Goal: Task Accomplishment & Management: Manage account settings

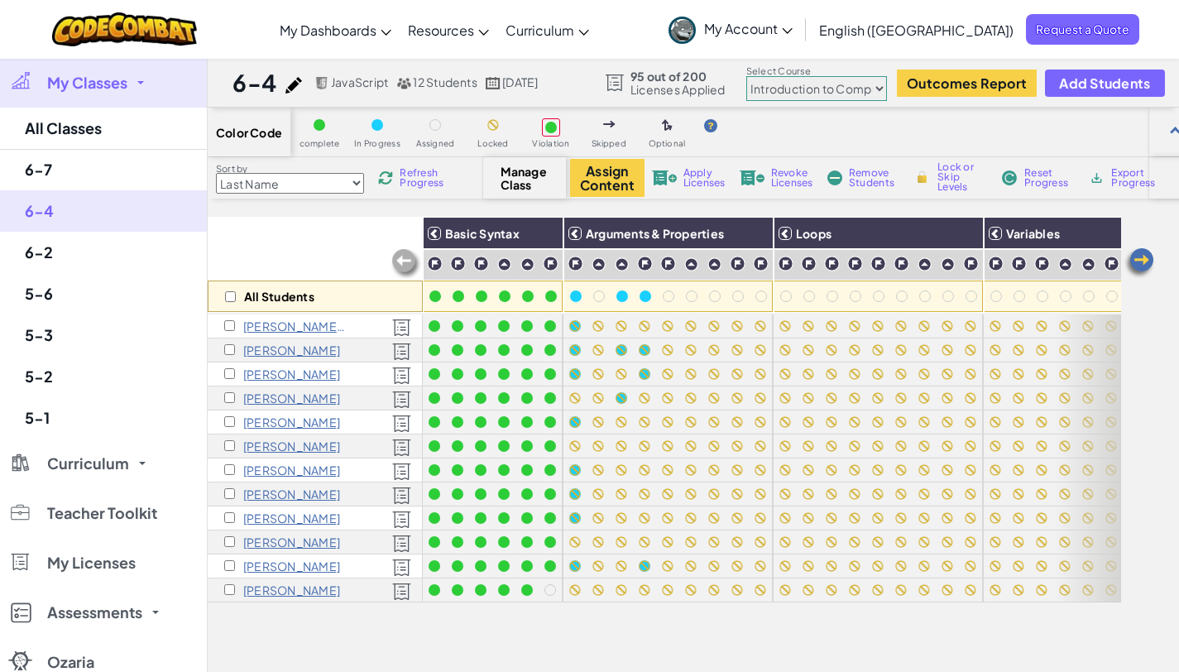
select select "560f1a9f22961295f9427742"
click at [41, 169] on link "6-7" at bounding box center [103, 169] width 207 height 41
select select "560f1a9f22961295f9427742"
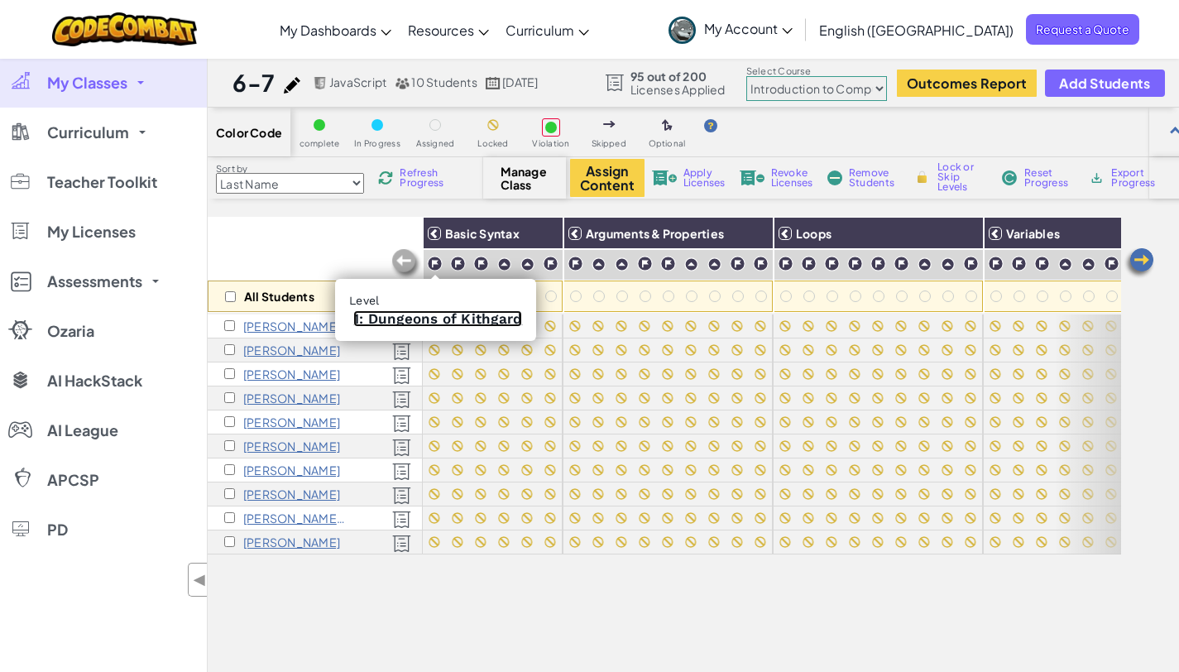
click at [430, 315] on link "1: Dungeons of Kithgard" at bounding box center [437, 318] width 169 height 17
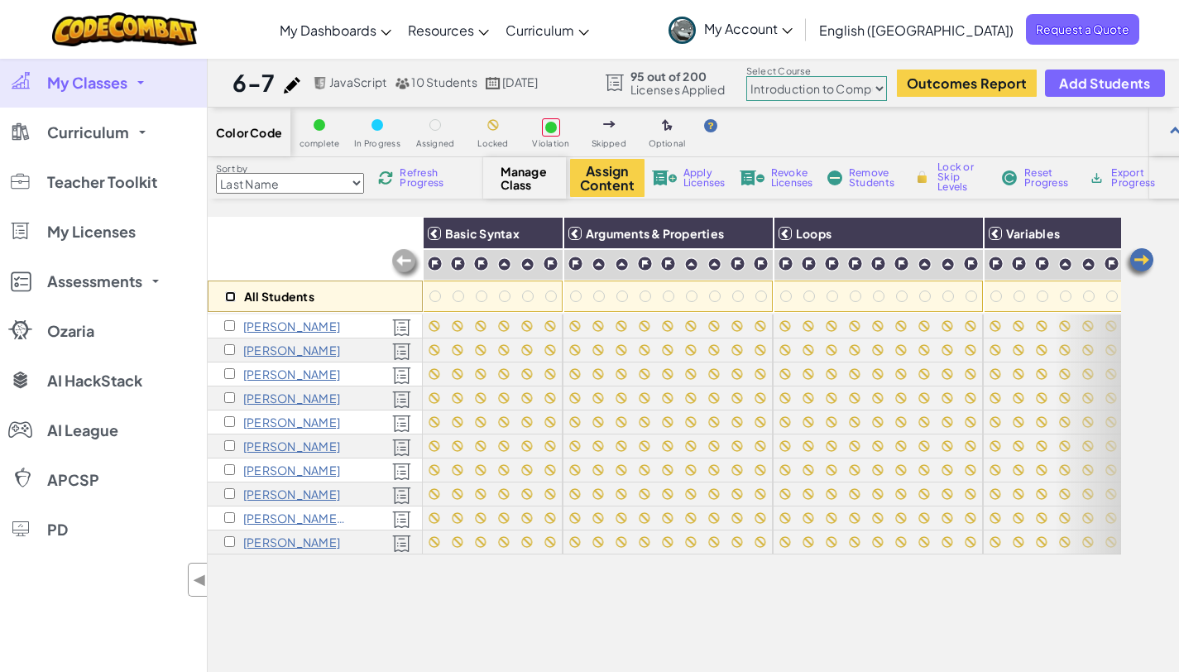
click at [228, 293] on input "checkbox" at bounding box center [230, 296] width 11 height 11
checkbox input "true"
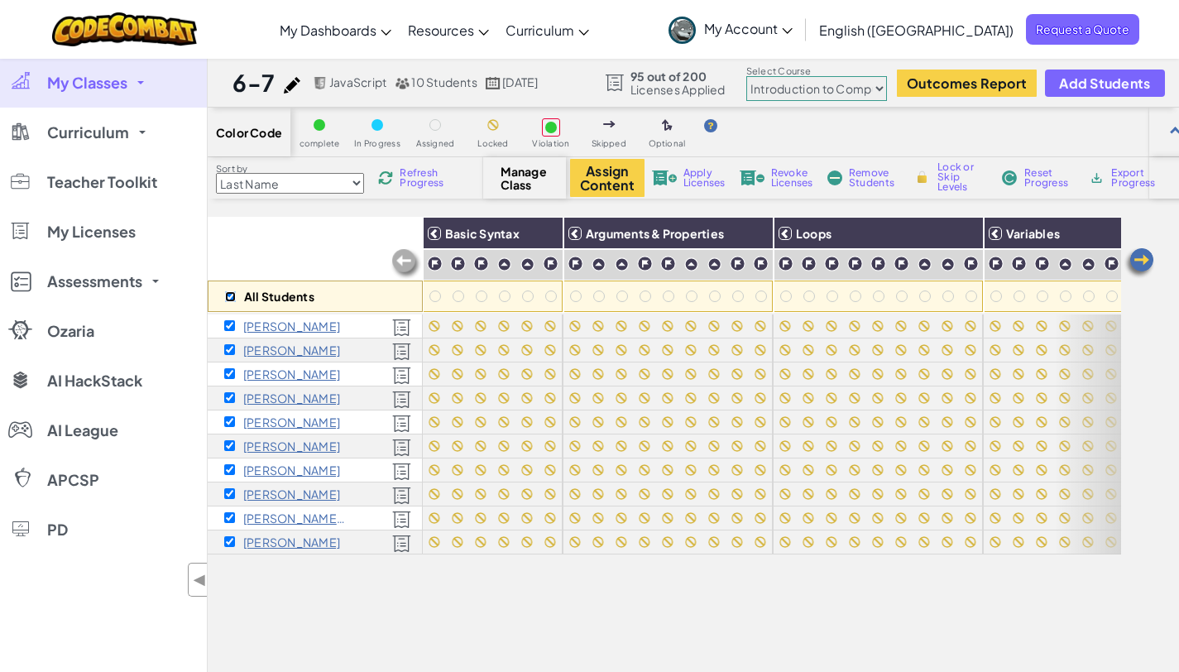
checkbox input "true"
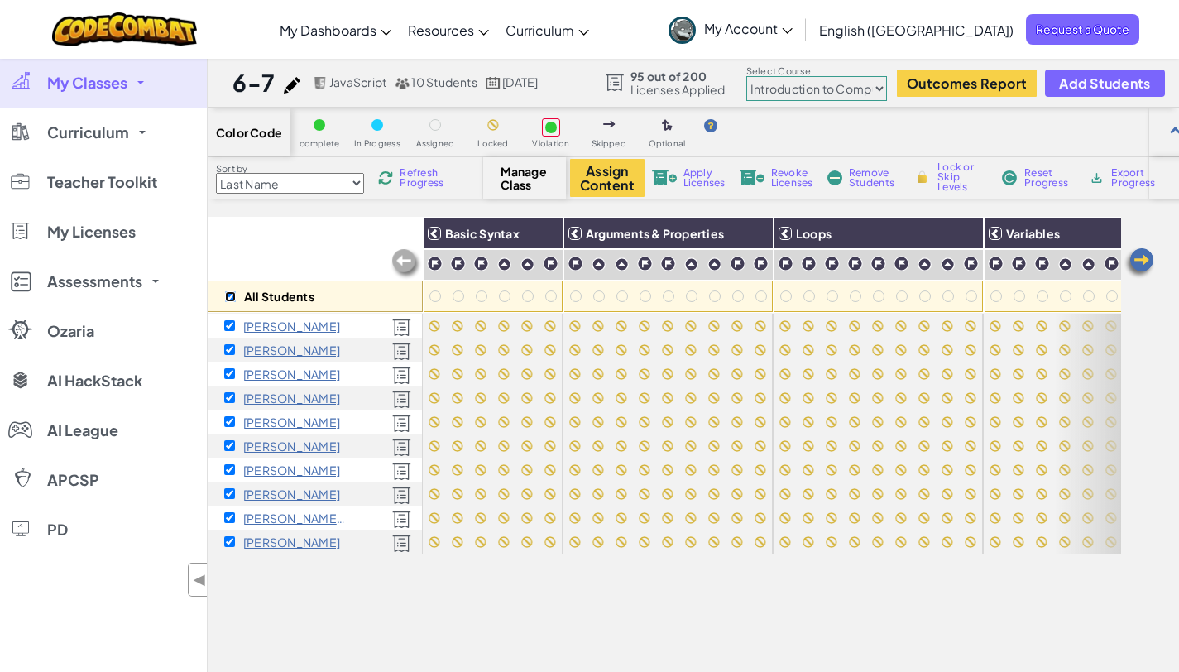
checkbox input "true"
click at [540, 236] on img at bounding box center [544, 233] width 29 height 25
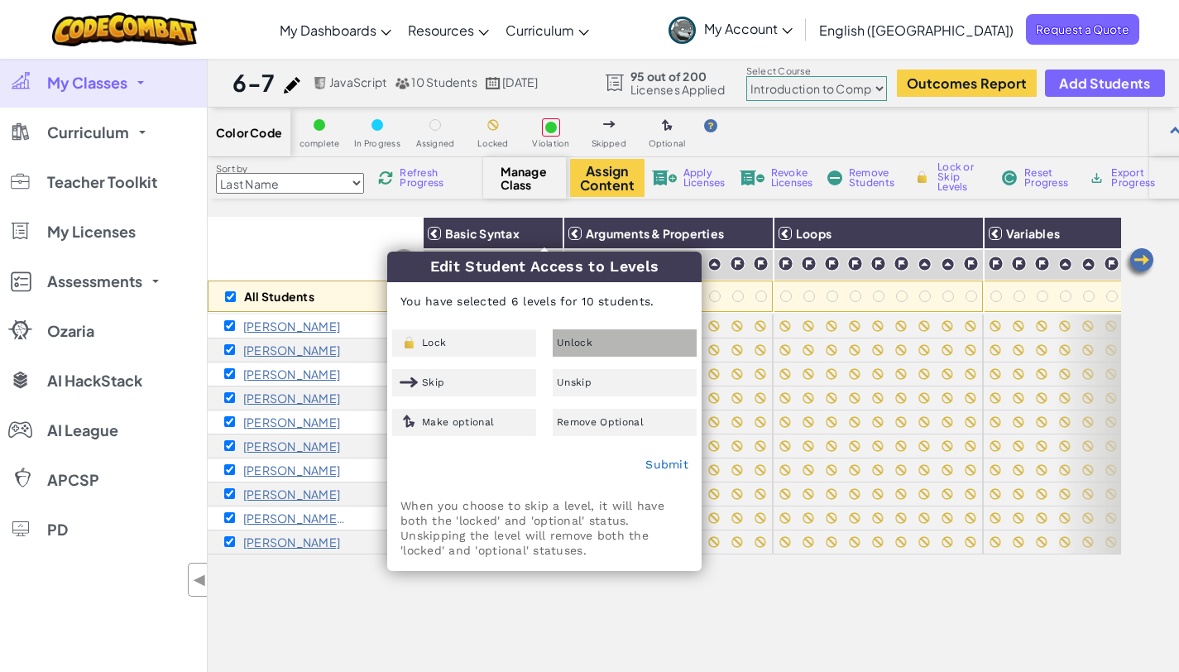
click at [605, 347] on div "Unlock" at bounding box center [625, 342] width 144 height 27
click at [663, 462] on link "Submit" at bounding box center [666, 464] width 43 height 13
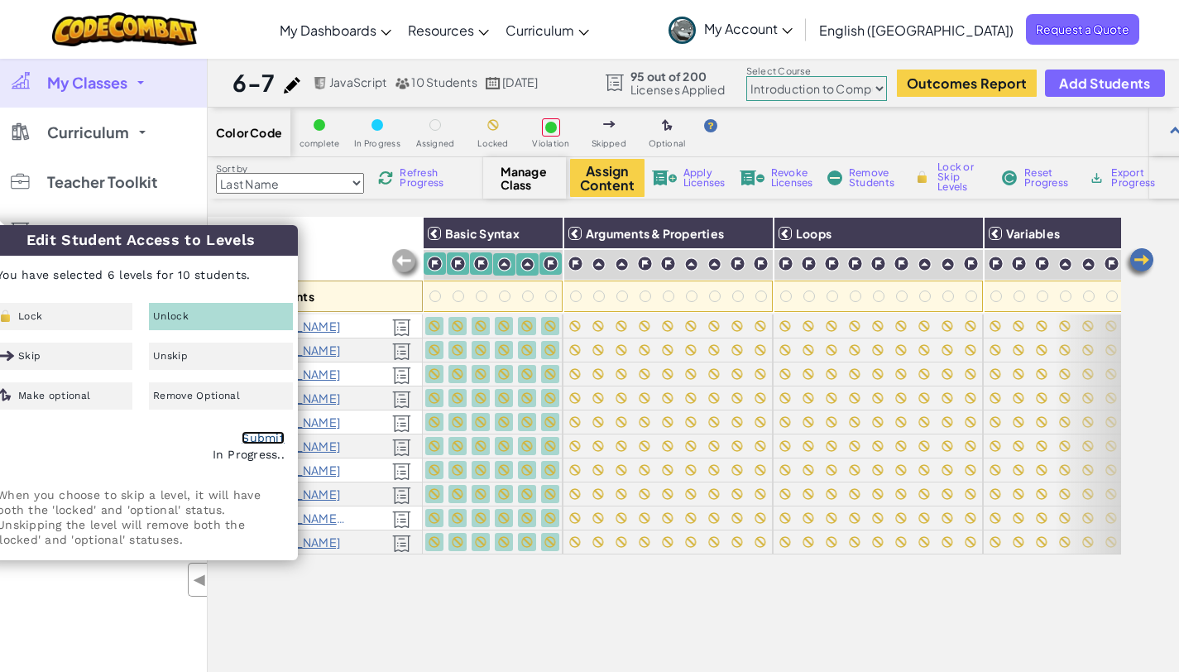
checkbox input "false"
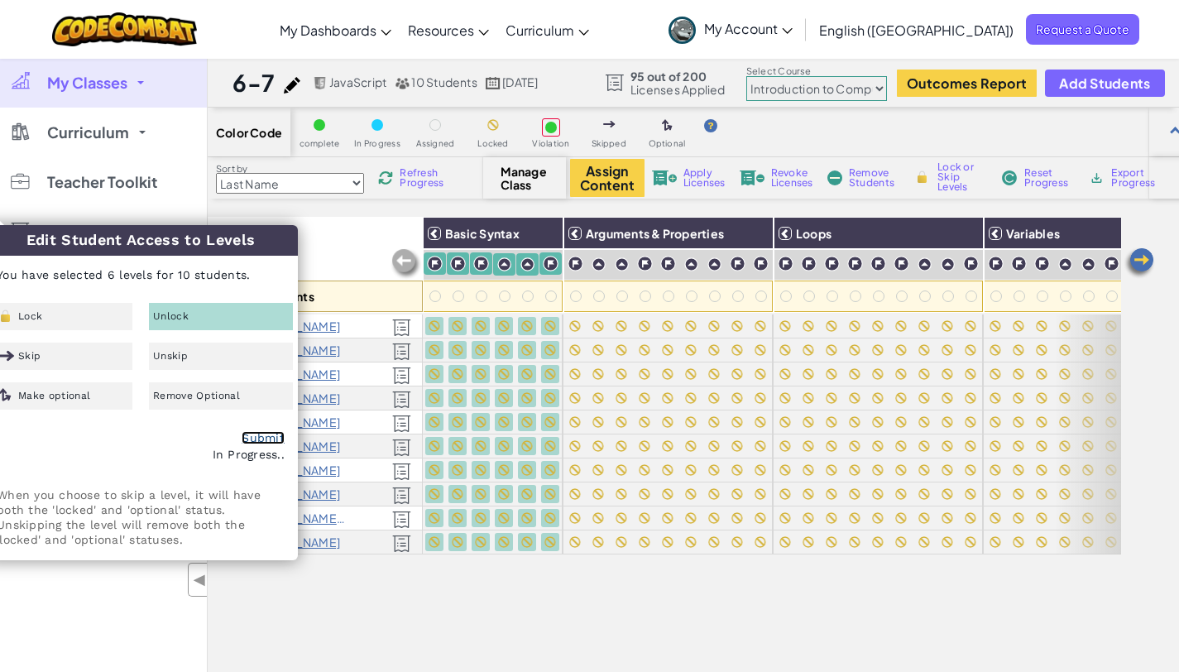
checkbox input "false"
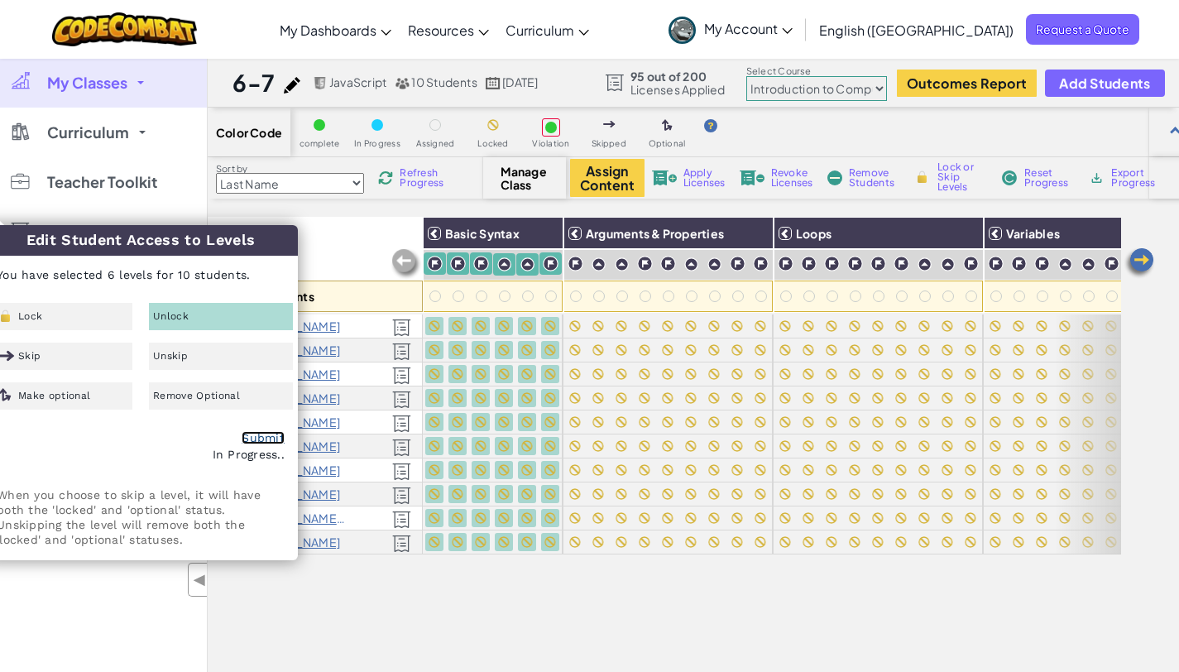
checkbox input "false"
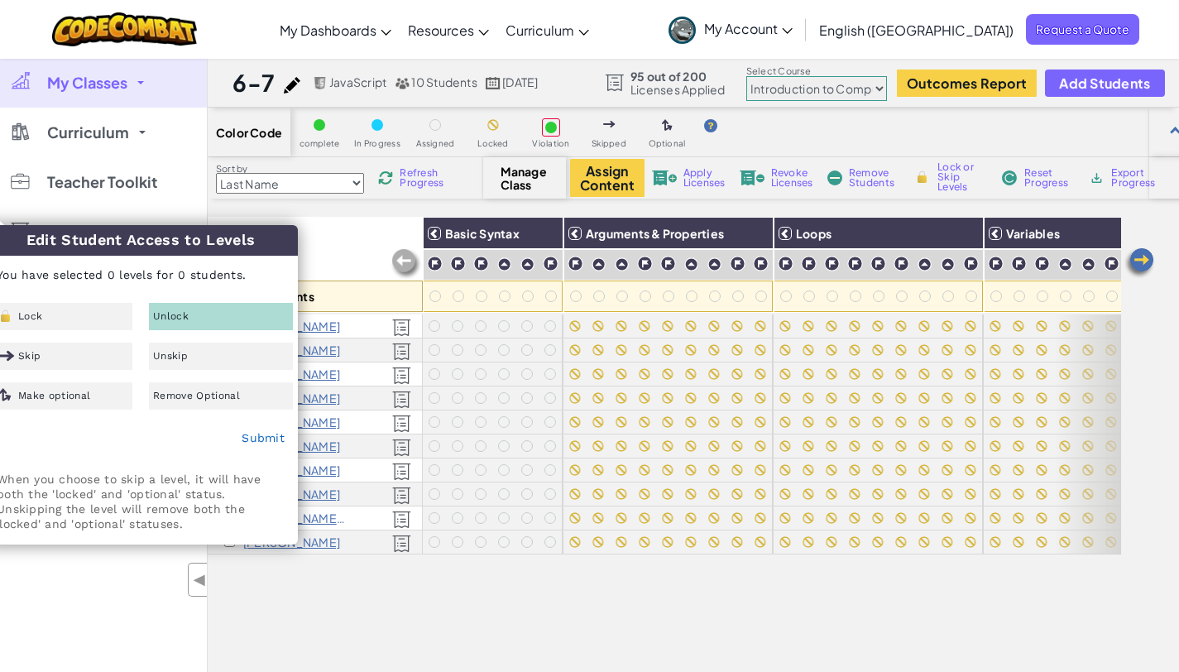
click at [328, 252] on div "All Students" at bounding box center [315, 265] width 215 height 96
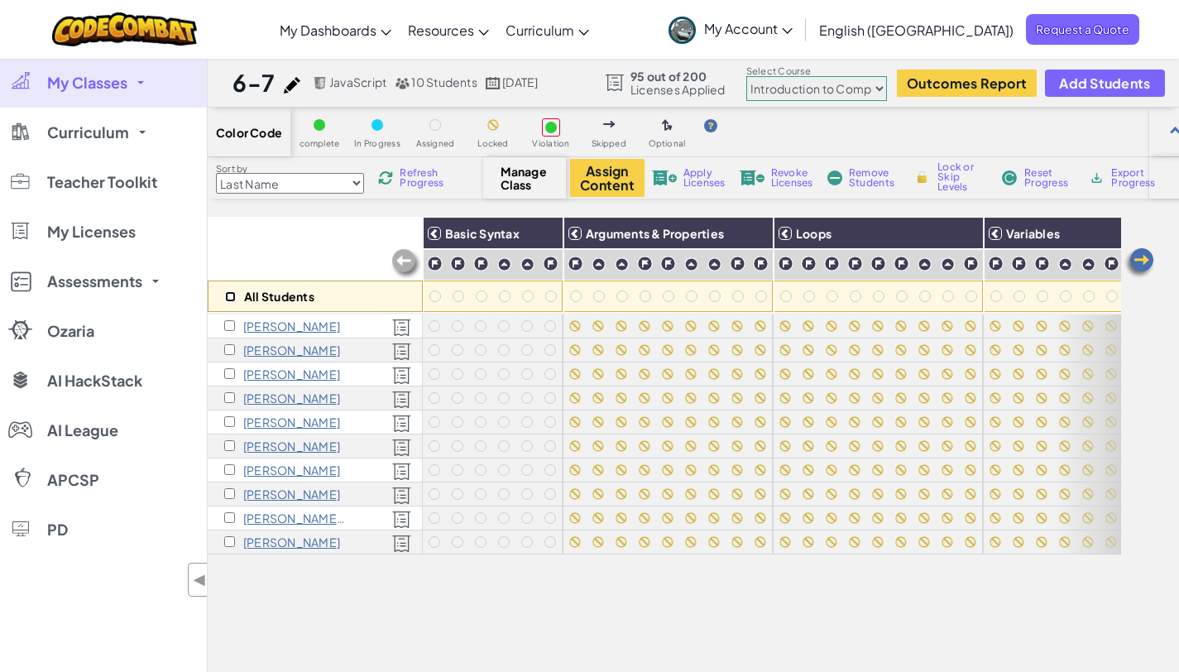
click at [230, 295] on input "checkbox" at bounding box center [230, 296] width 11 height 11
checkbox input "true"
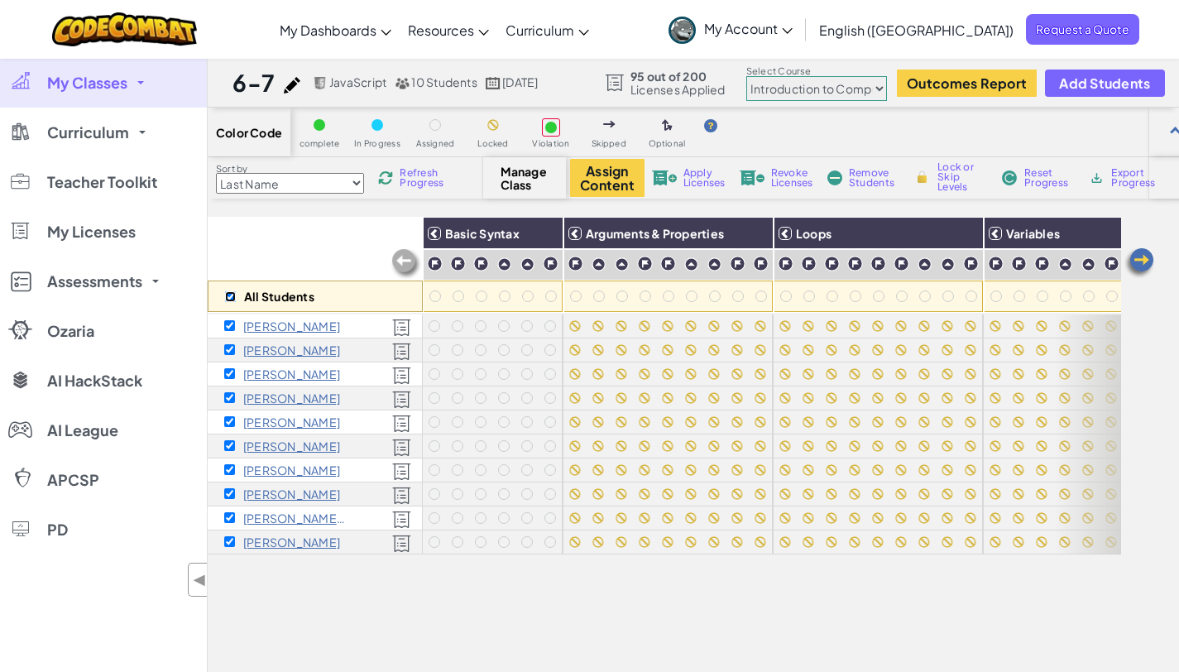
checkbox input "true"
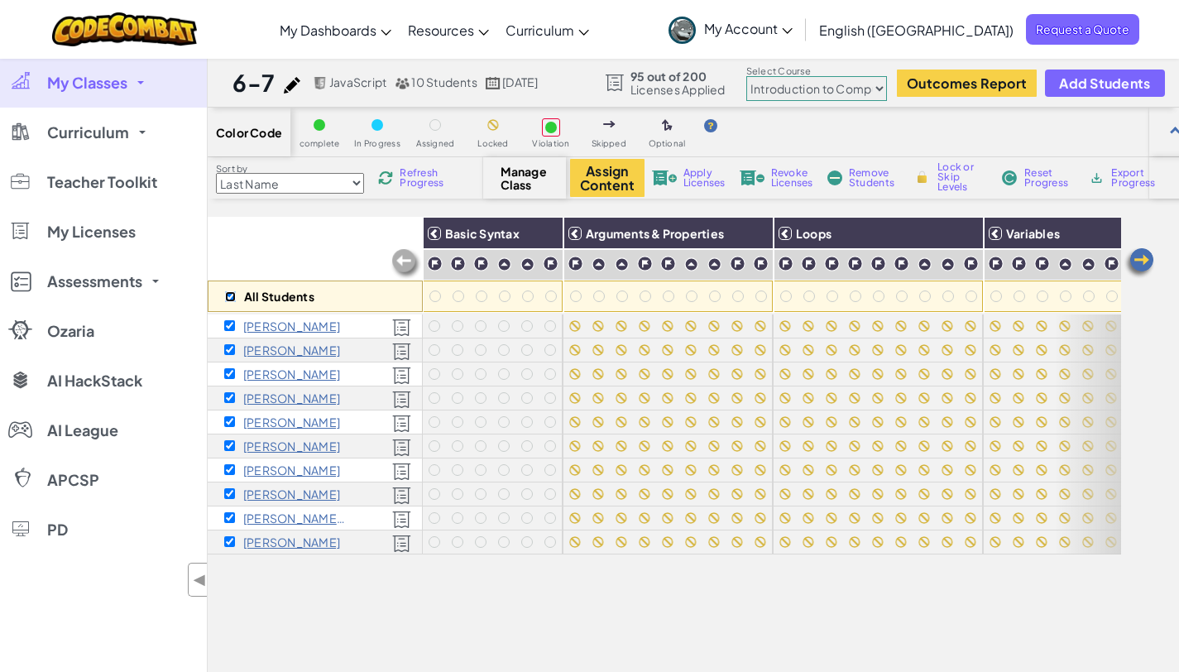
checkbox input "true"
click at [400, 180] on div "Refresh Progress" at bounding box center [414, 178] width 79 height 12
click at [405, 180] on span "Refresh Progress" at bounding box center [425, 178] width 51 height 20
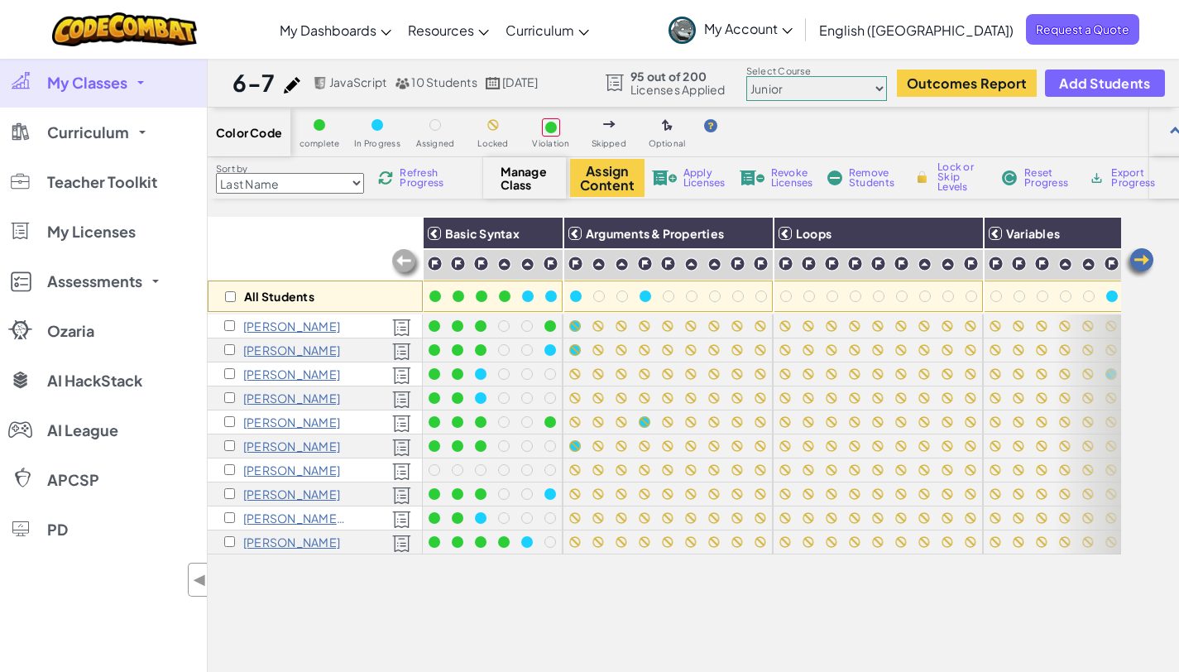
click at [220, 297] on div "All Students" at bounding box center [315, 295] width 215 height 31
click at [231, 298] on input "checkbox" at bounding box center [230, 296] width 11 height 11
checkbox input "true"
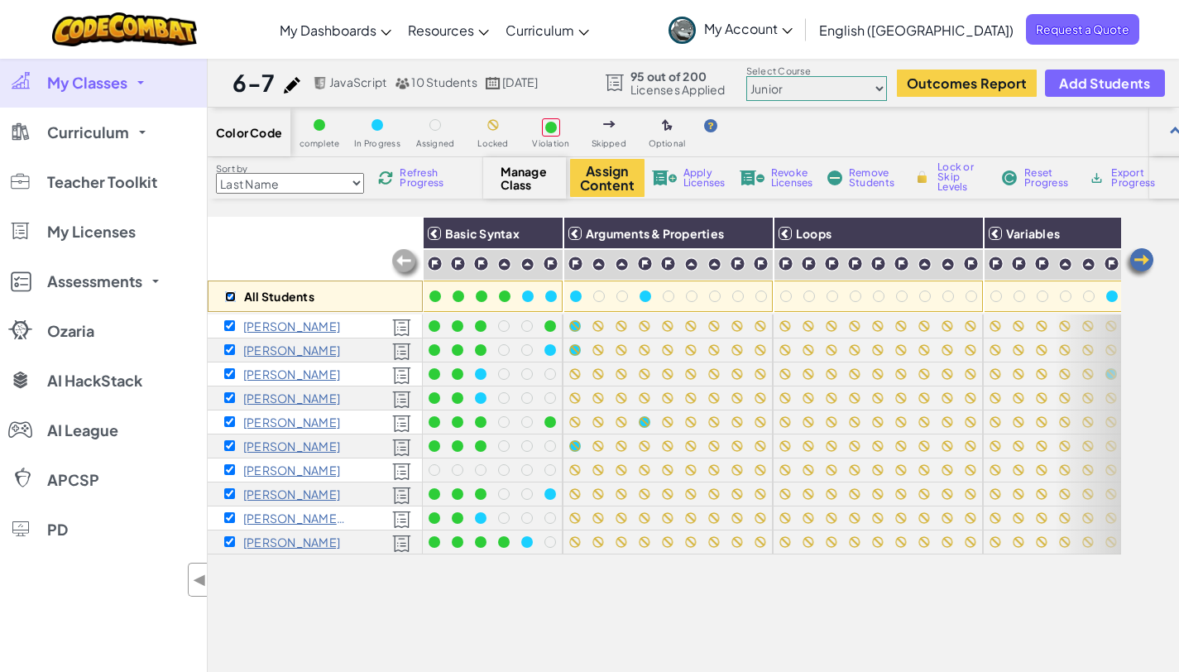
checkbox input "true"
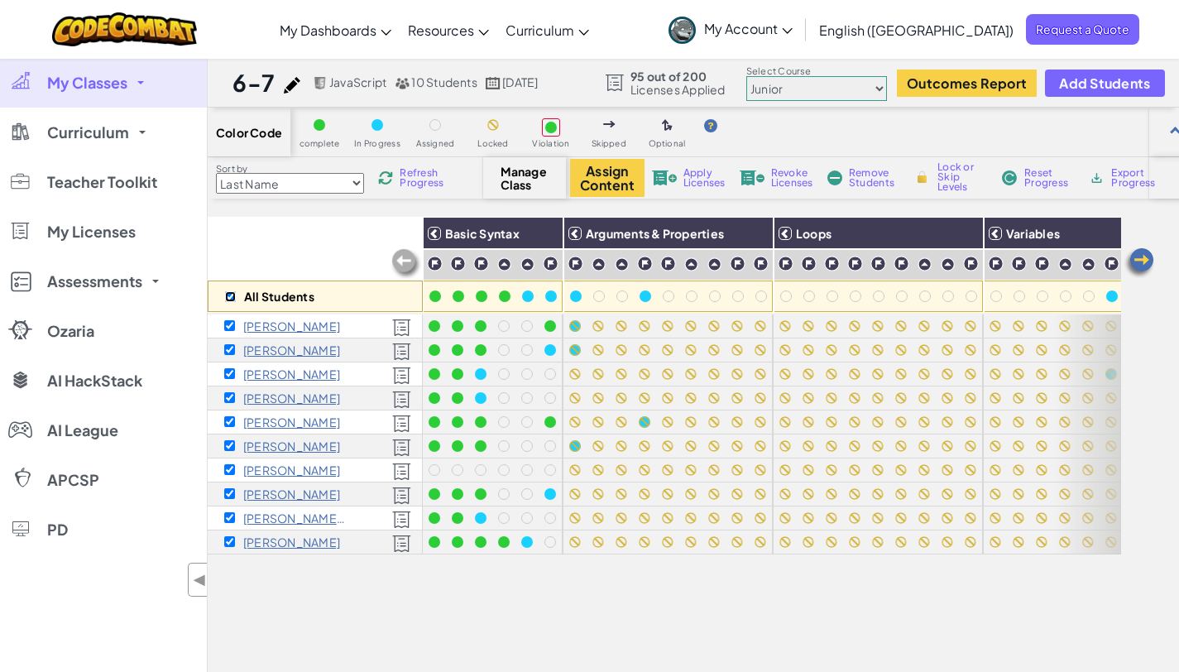
checkbox input "true"
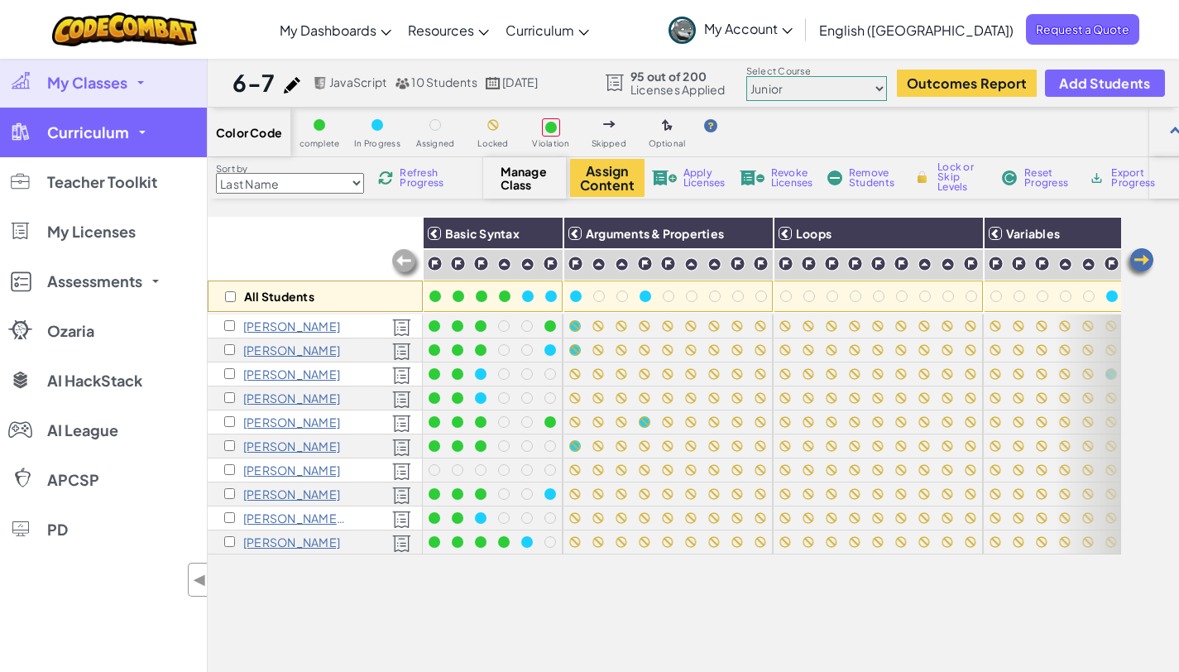
click at [102, 132] on span "Curriculum" at bounding box center [88, 132] width 82 height 15
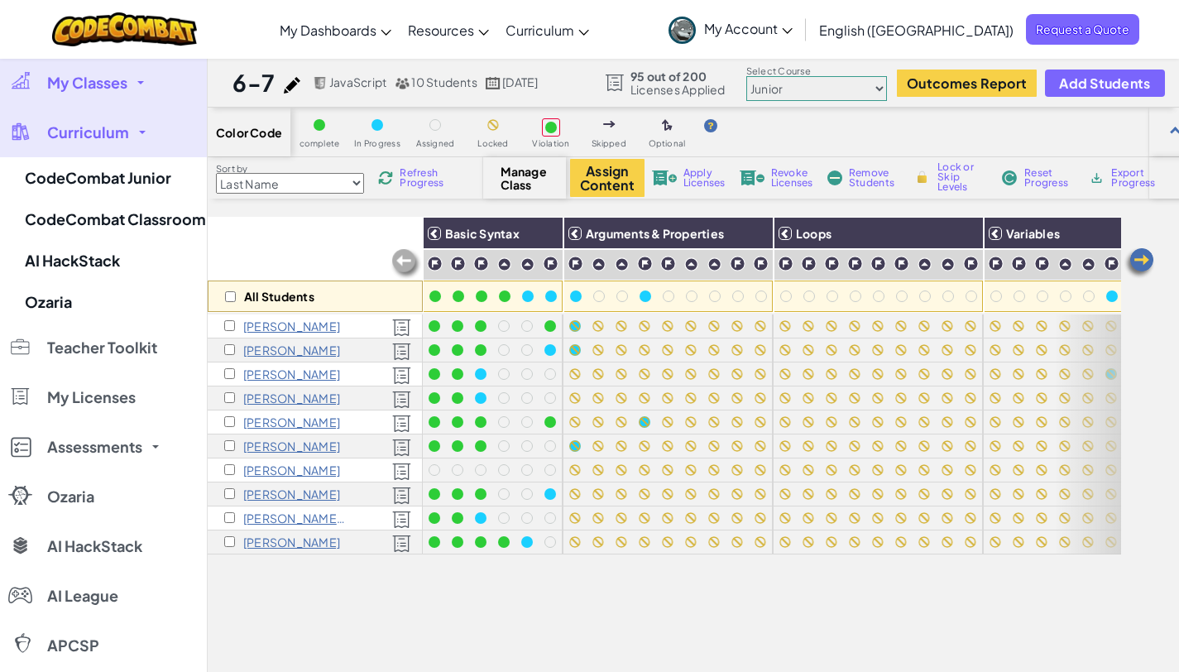
click at [333, 222] on div "All Students" at bounding box center [315, 265] width 215 height 96
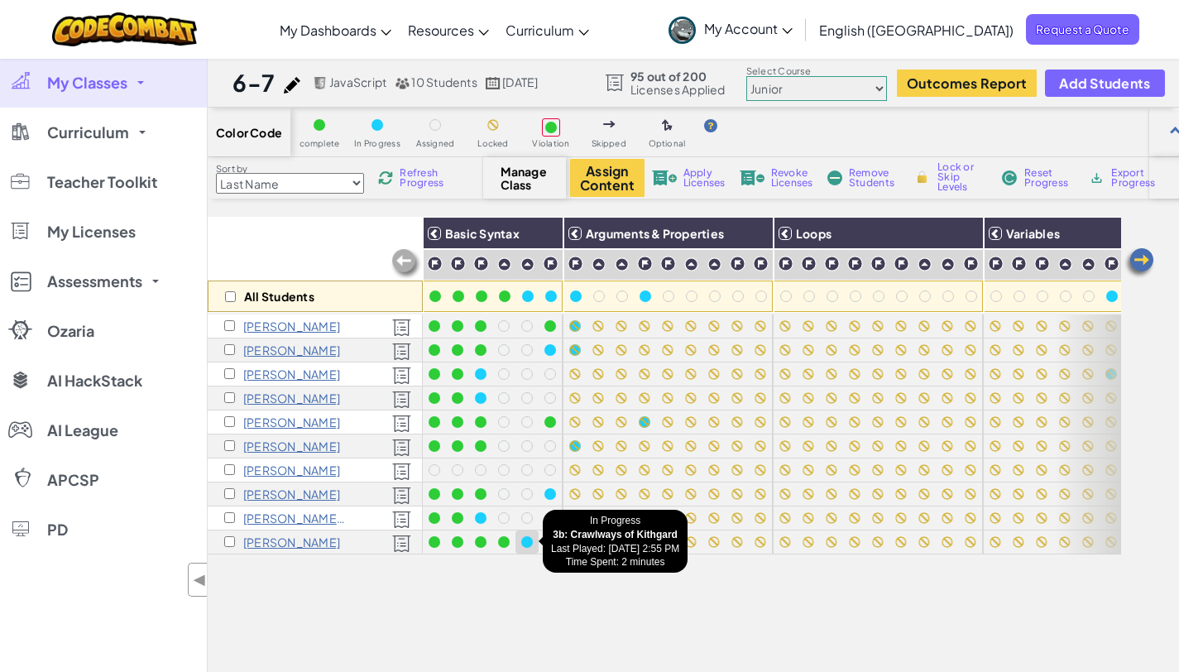
click at [524, 544] on div at bounding box center [527, 542] width 12 height 12
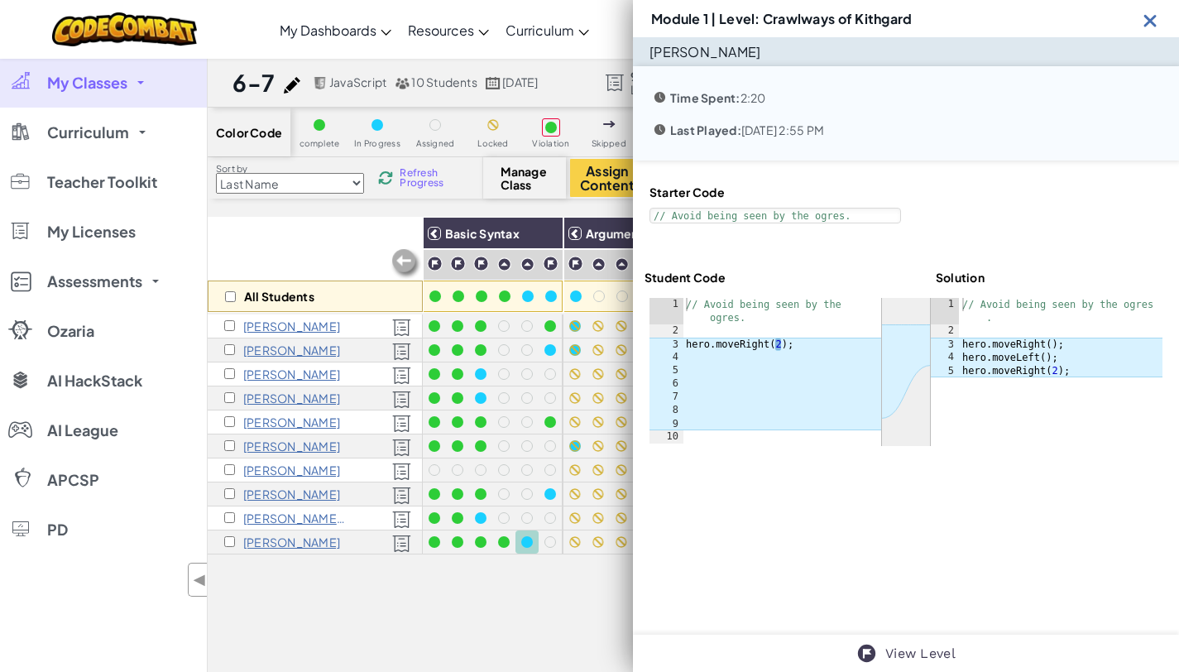
click at [1148, 15] on img at bounding box center [1150, 20] width 21 height 21
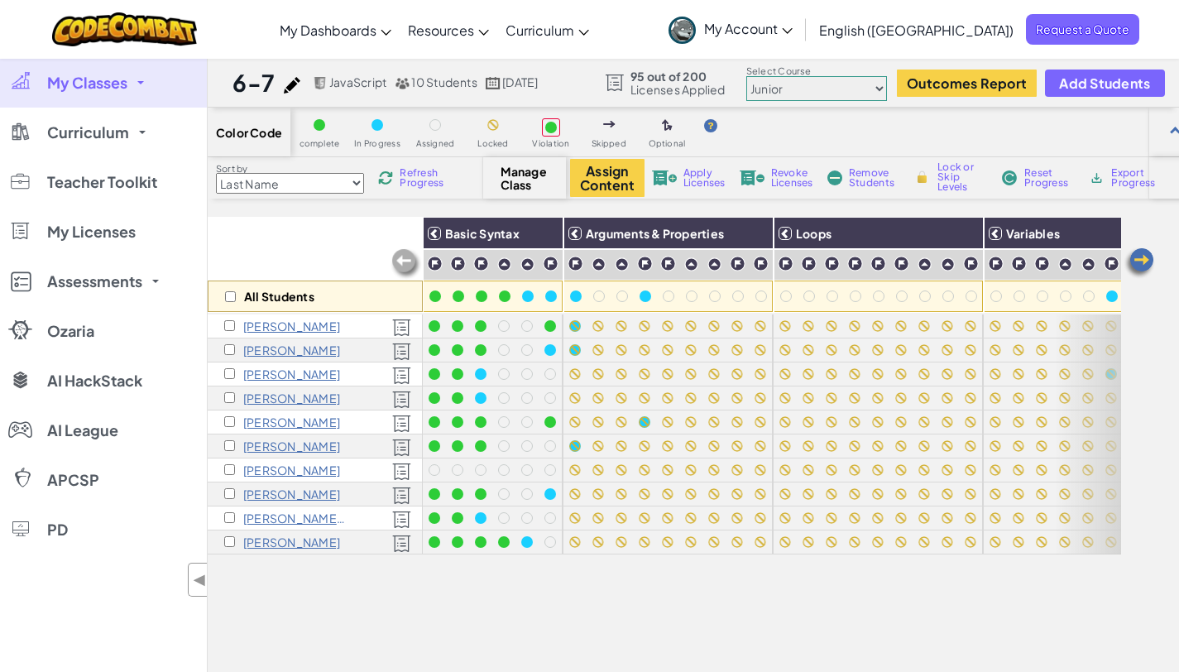
click at [387, 180] on img at bounding box center [385, 177] width 15 height 15
click at [388, 181] on img at bounding box center [385, 177] width 15 height 15
click at [235, 293] on input "checkbox" at bounding box center [230, 296] width 11 height 11
checkbox input "true"
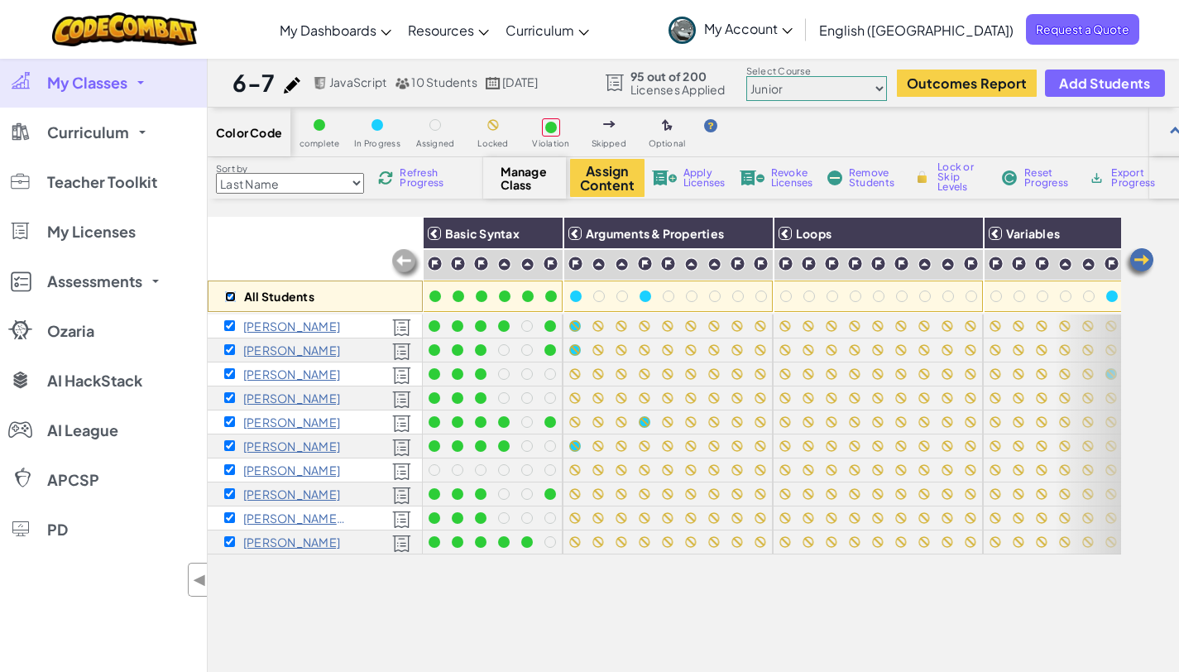
checkbox input "true"
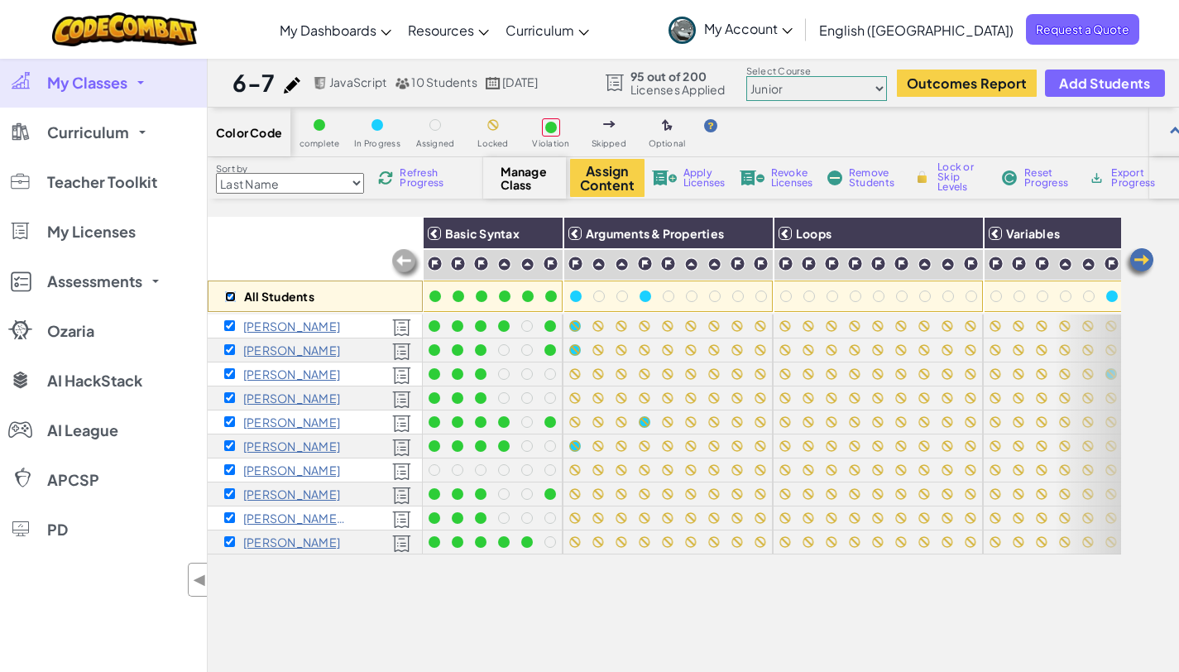
checkbox input "true"
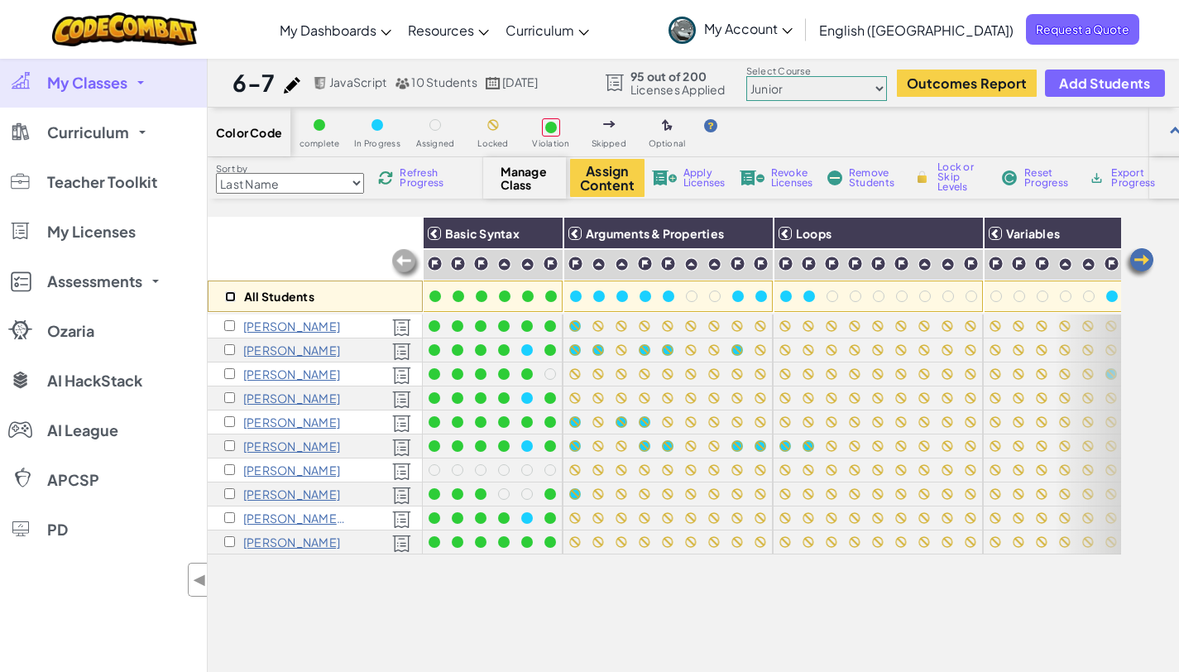
click at [229, 295] on input "checkbox" at bounding box center [230, 296] width 11 height 11
checkbox input "true"
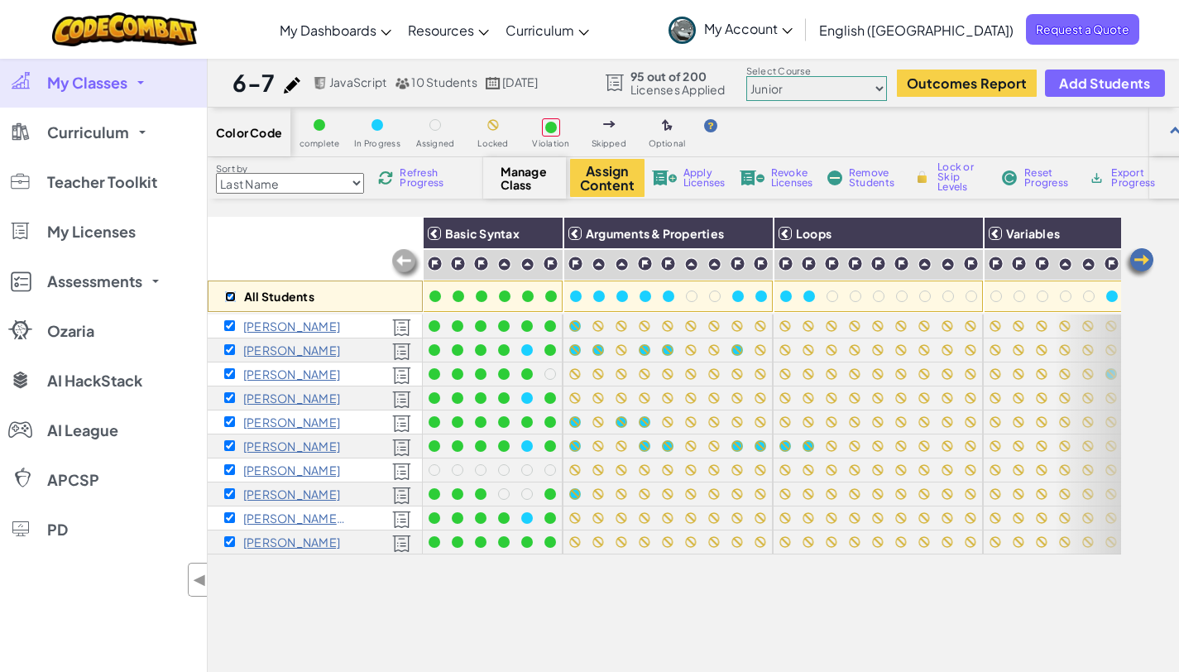
checkbox input "true"
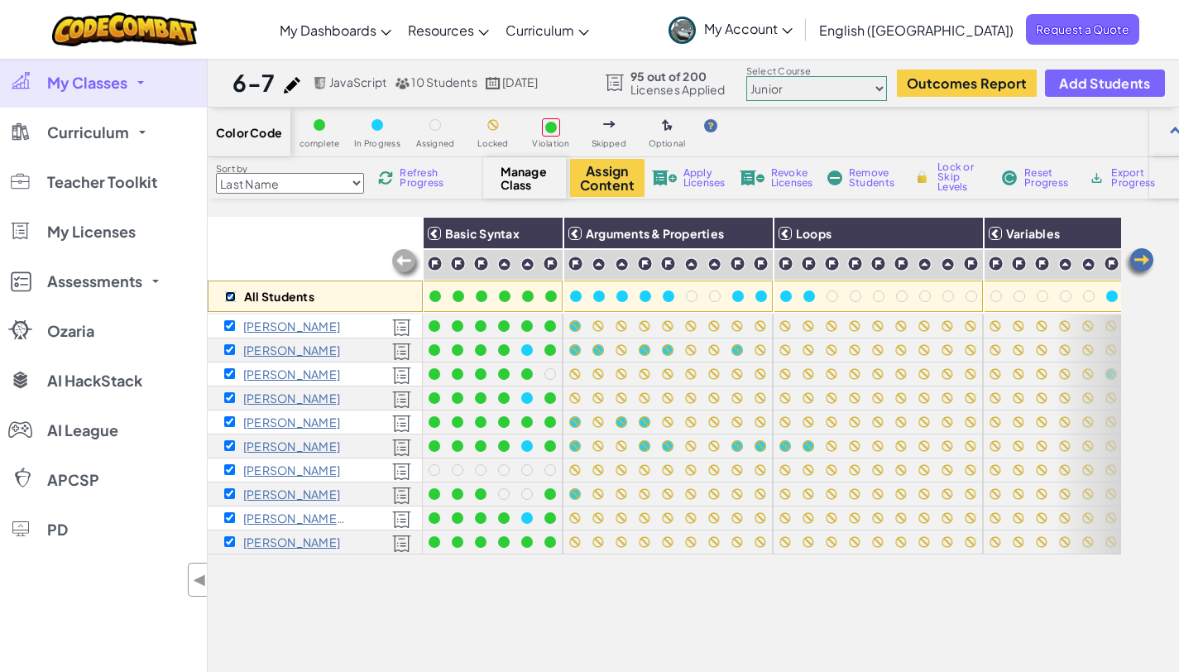
checkbox input "true"
click at [403, 174] on span "Refresh Progress" at bounding box center [425, 178] width 51 height 20
click at [402, 175] on span "Refresh Progress" at bounding box center [425, 178] width 51 height 20
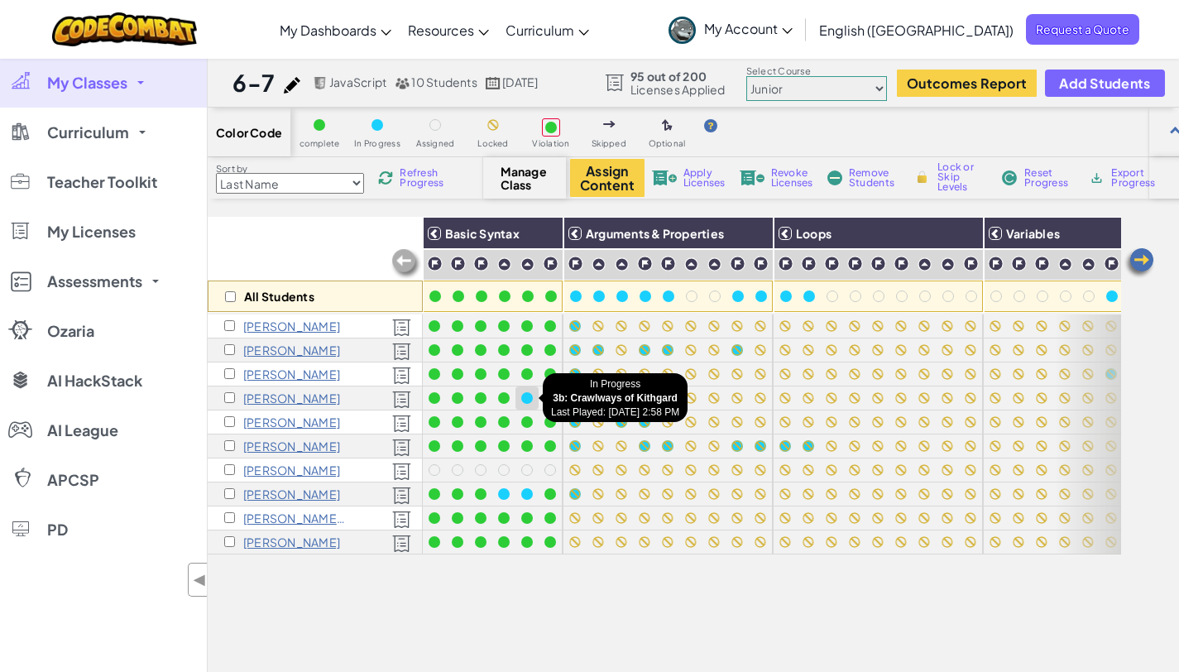
click at [530, 399] on div at bounding box center [527, 398] width 12 height 12
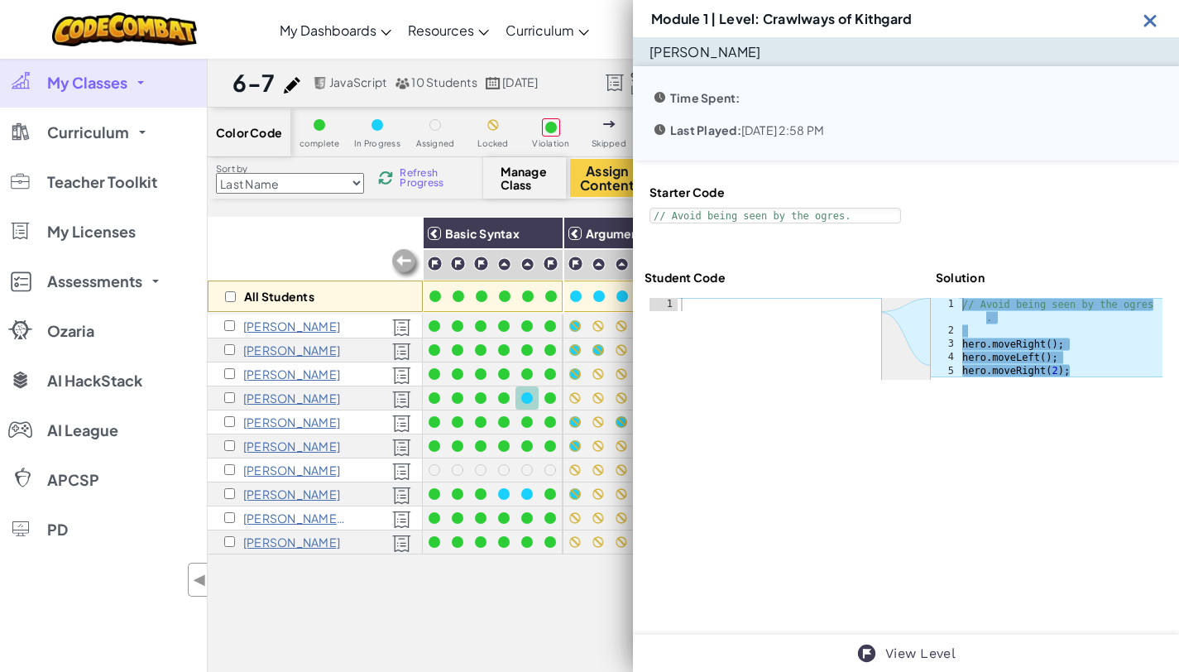
click at [1153, 22] on img at bounding box center [1150, 20] width 21 height 21
